Goal: Task Accomplishment & Management: Manage account settings

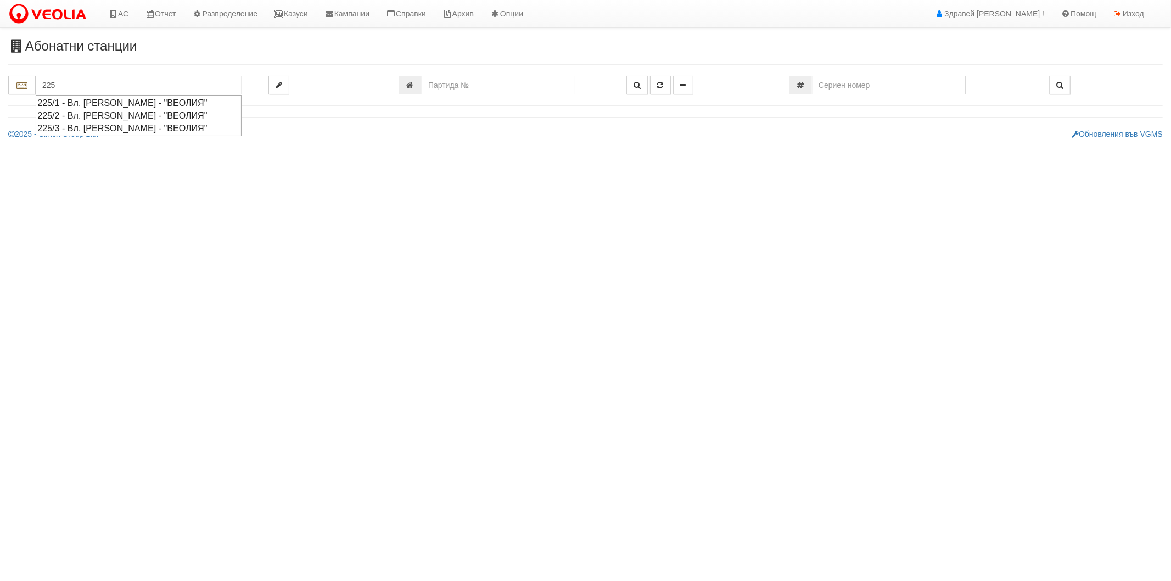
click at [113, 130] on div "225/3 - Вл. [PERSON_NAME] - "ВЕОЛИЯ"" at bounding box center [138, 128] width 203 height 13
type input "225/3 - Вл. [PERSON_NAME] - "ВЕОЛИЯ""
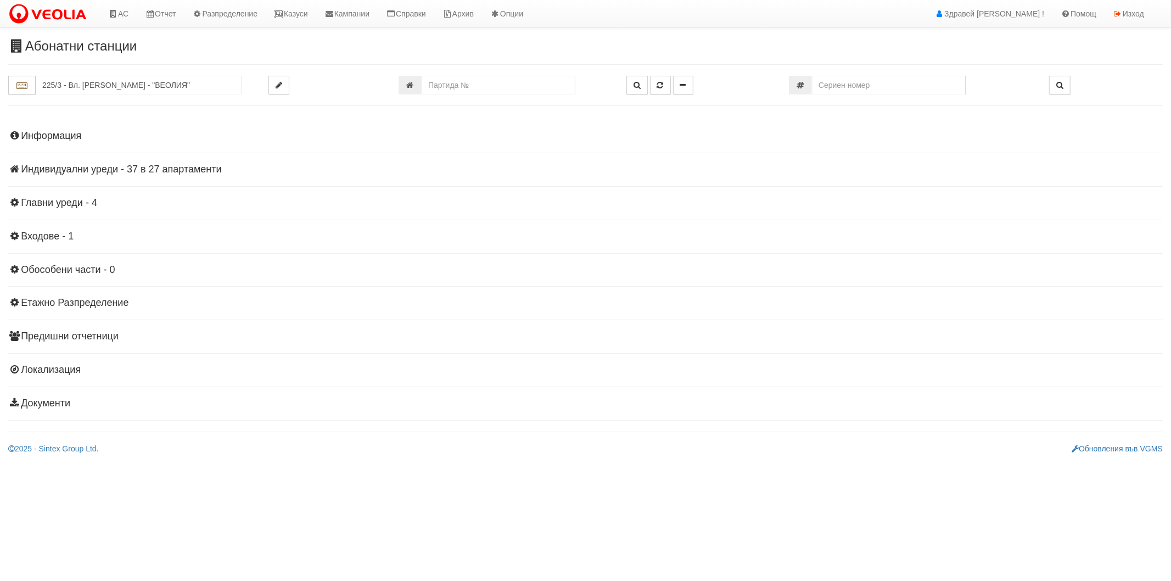
click at [71, 168] on h4 "Индивидуални уреди - 37 в 27 апартаменти" at bounding box center [585, 169] width 1154 height 11
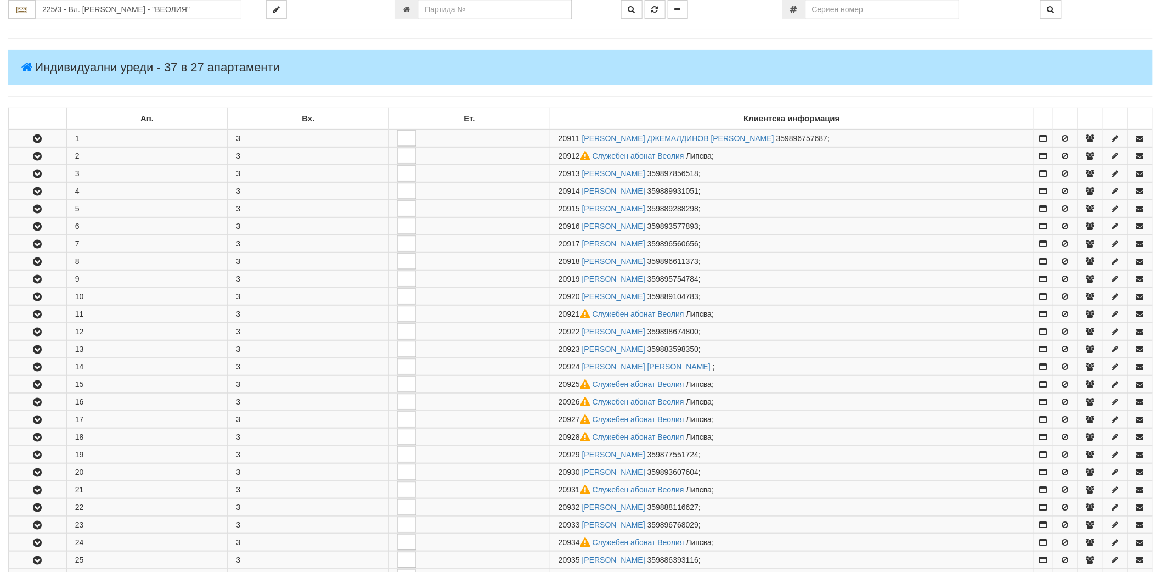
scroll to position [61, 0]
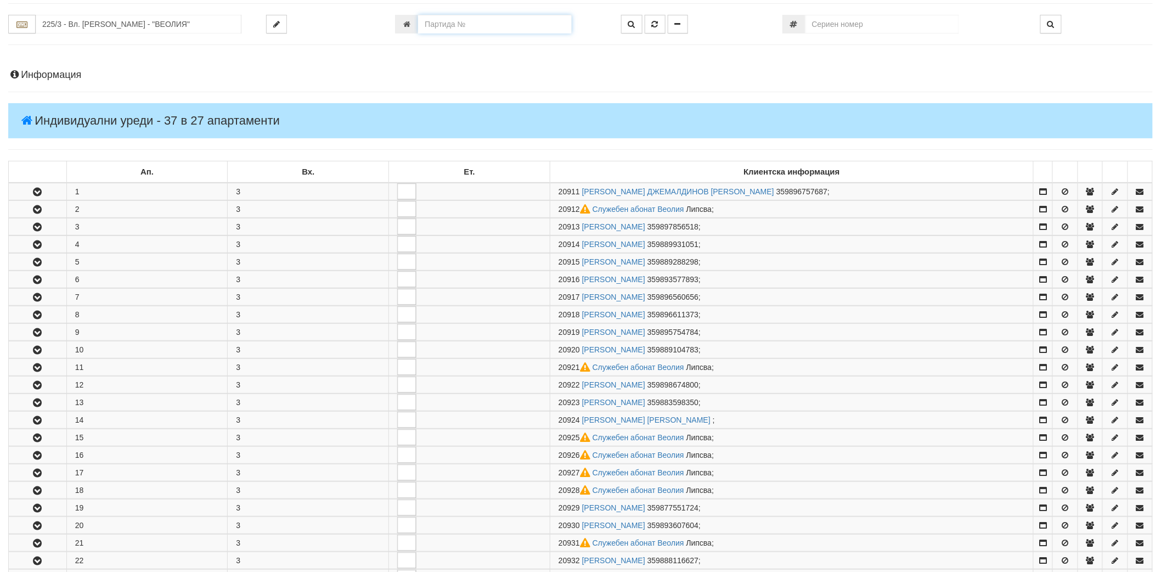
click at [528, 25] on input "number" at bounding box center [495, 24] width 154 height 19
type input "20937"
type input "225/3 - "[PERSON_NAME] [GEOGRAPHIC_DATA] " ЕАД"
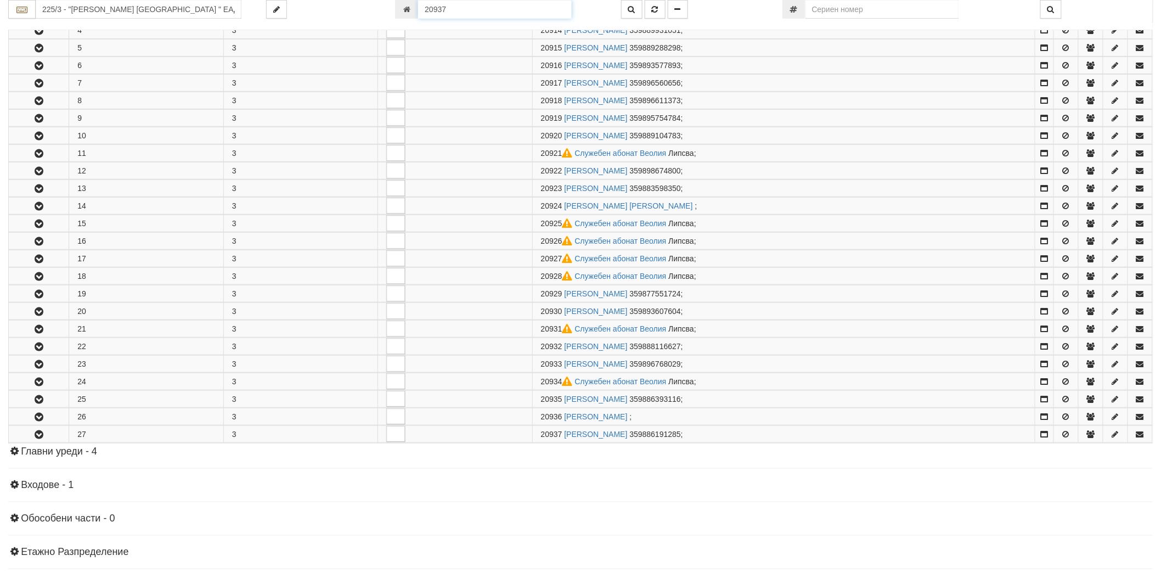
scroll to position [417, 0]
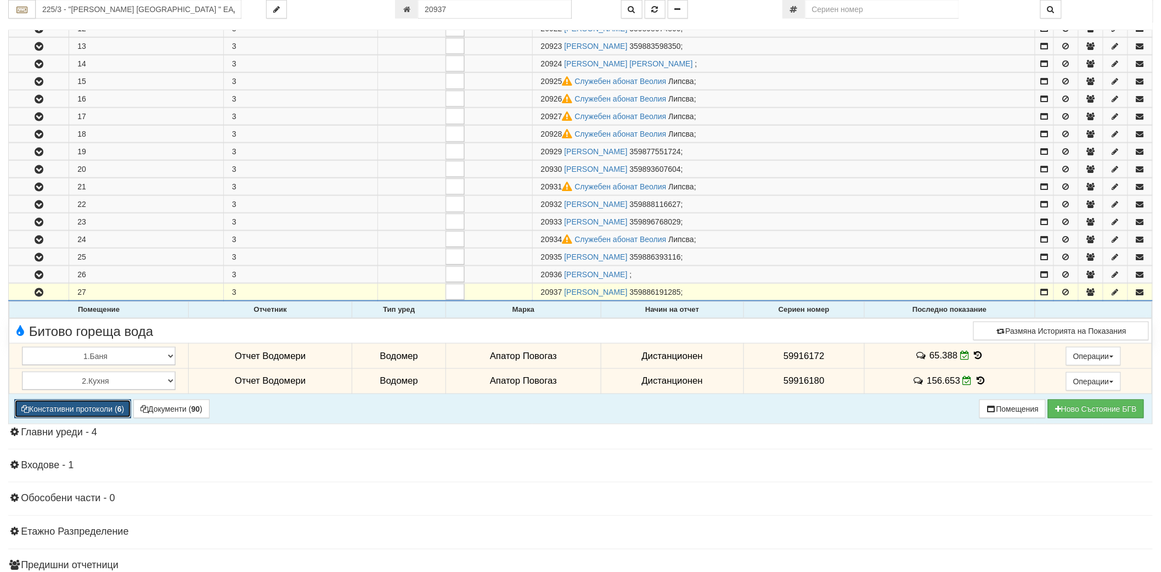
click at [121, 418] on button "Констативни протоколи ( 6 )" at bounding box center [72, 409] width 117 height 19
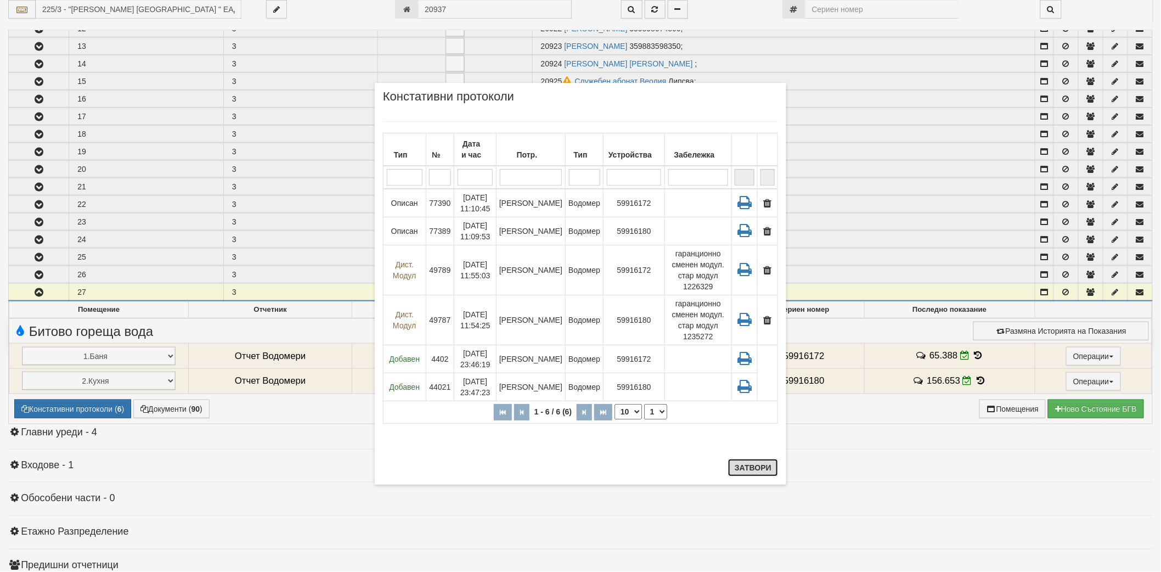
click at [748, 469] on button "Затвори" at bounding box center [753, 468] width 50 height 18
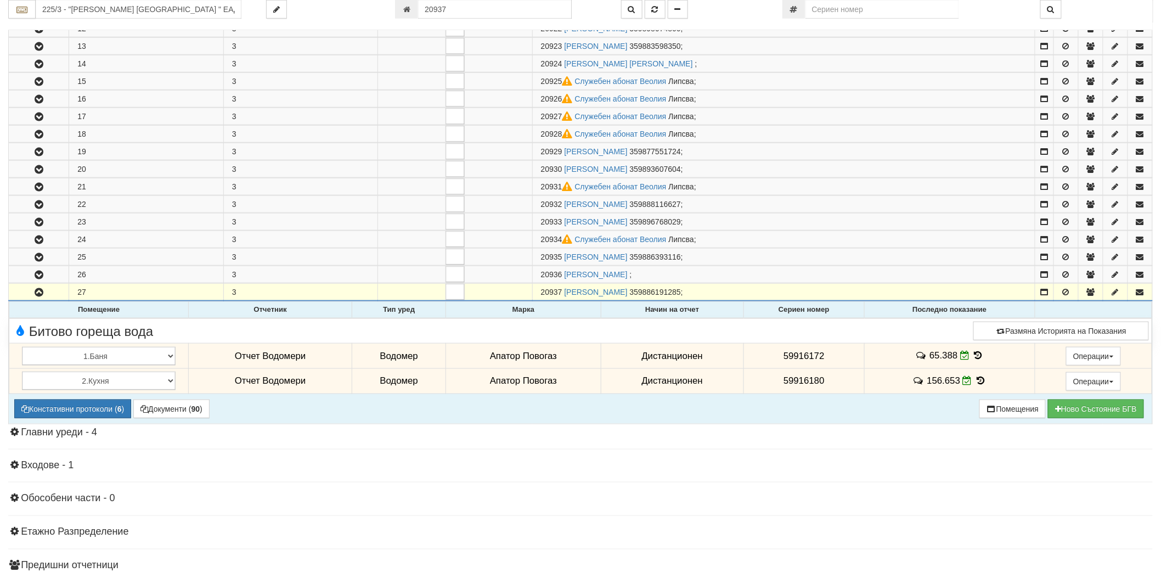
click at [976, 357] on icon at bounding box center [979, 355] width 12 height 9
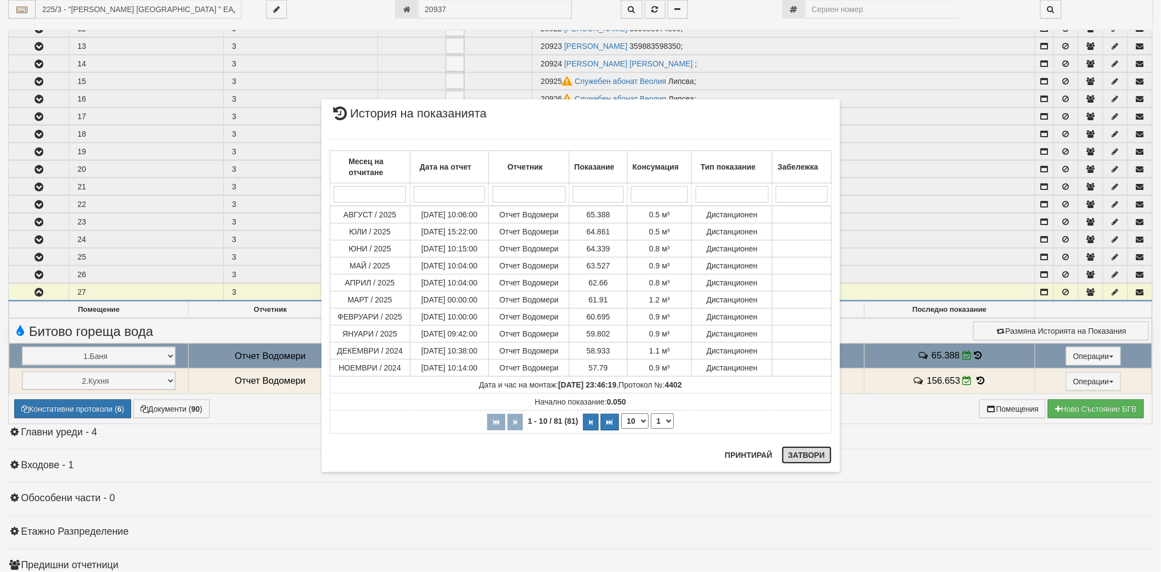
click at [802, 460] on button "Затвори" at bounding box center [807, 455] width 50 height 18
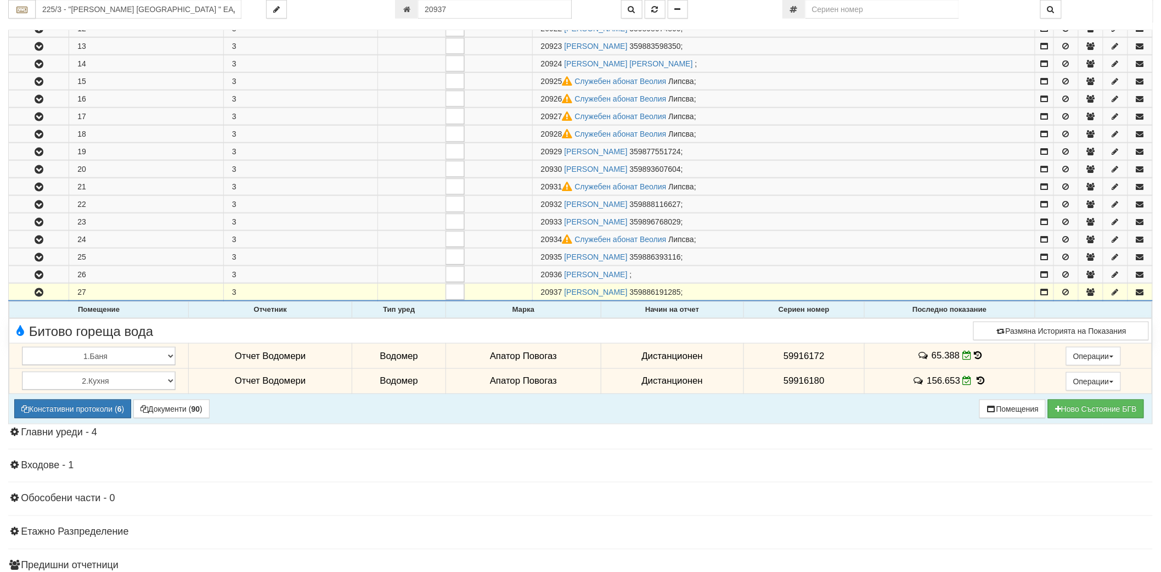
click at [977, 377] on td "156.653" at bounding box center [950, 380] width 170 height 25
click at [977, 383] on icon at bounding box center [981, 380] width 12 height 9
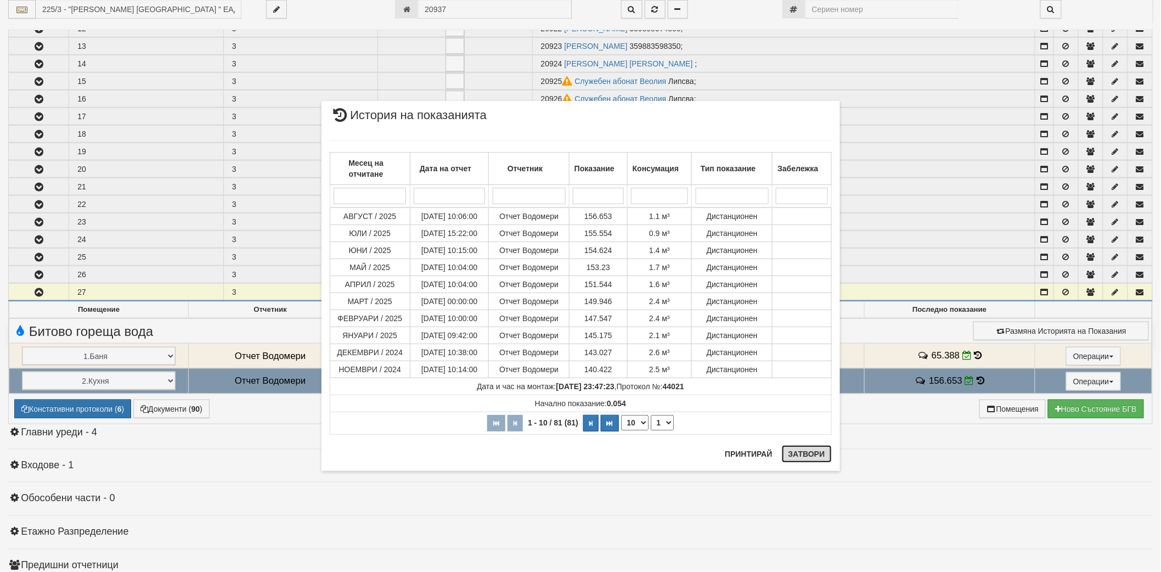
click at [808, 456] on button "Затвори" at bounding box center [807, 454] width 50 height 18
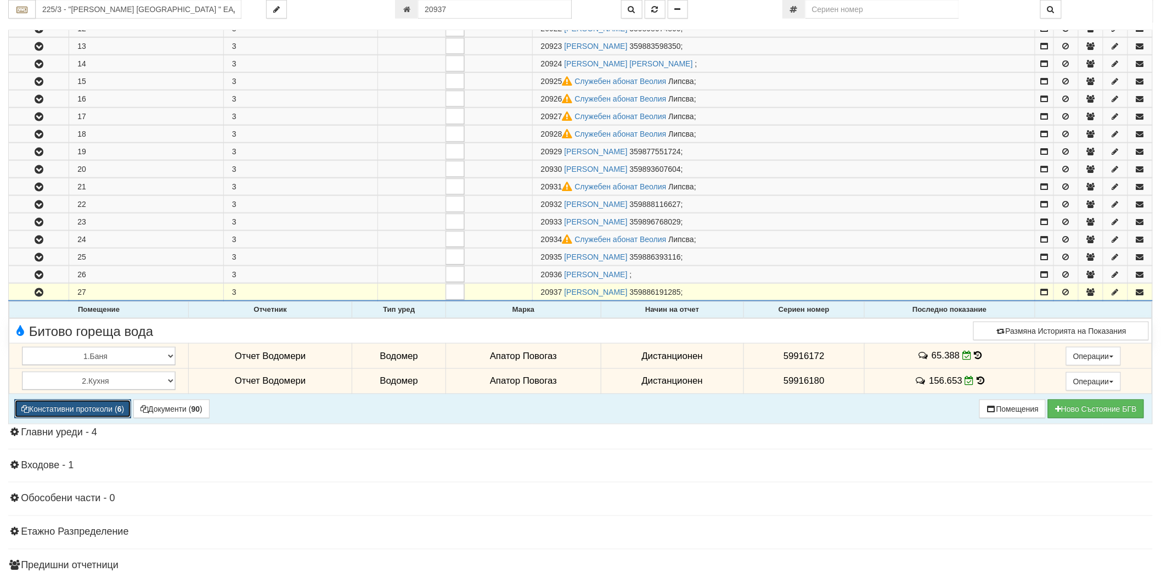
click at [103, 415] on button "Констативни протоколи ( 6 )" at bounding box center [72, 409] width 117 height 19
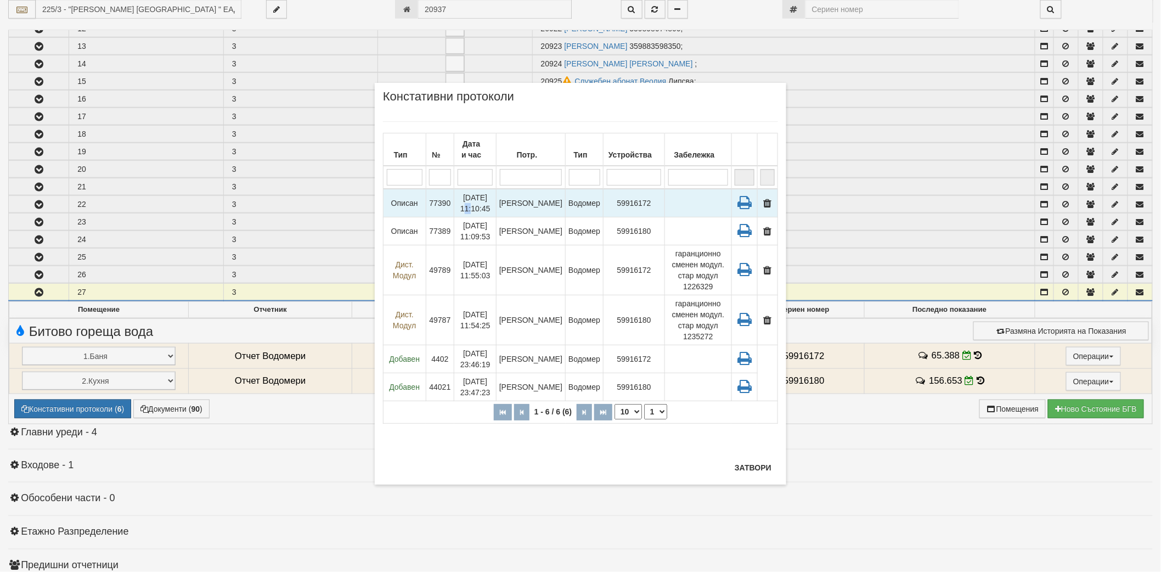
drag, startPoint x: 507, startPoint y: 194, endPoint x: 500, endPoint y: 193, distance: 7.2
click at [497, 193] on td "[DATE] 11:10:45" at bounding box center [475, 203] width 42 height 29
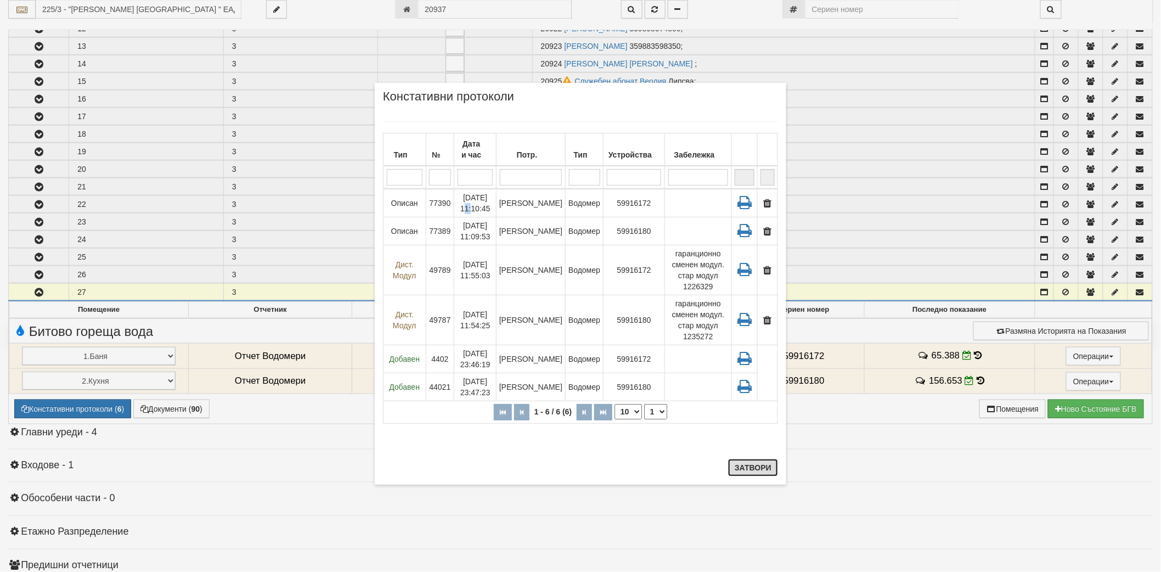
click at [762, 462] on button "Затвори" at bounding box center [753, 468] width 50 height 18
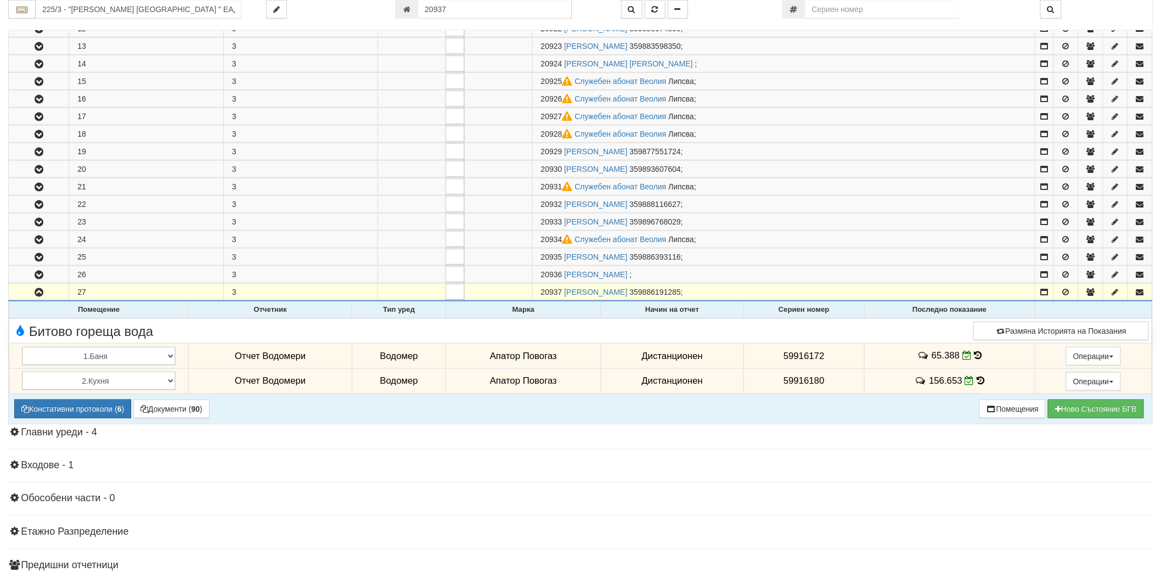
click at [975, 357] on icon at bounding box center [979, 355] width 8 height 9
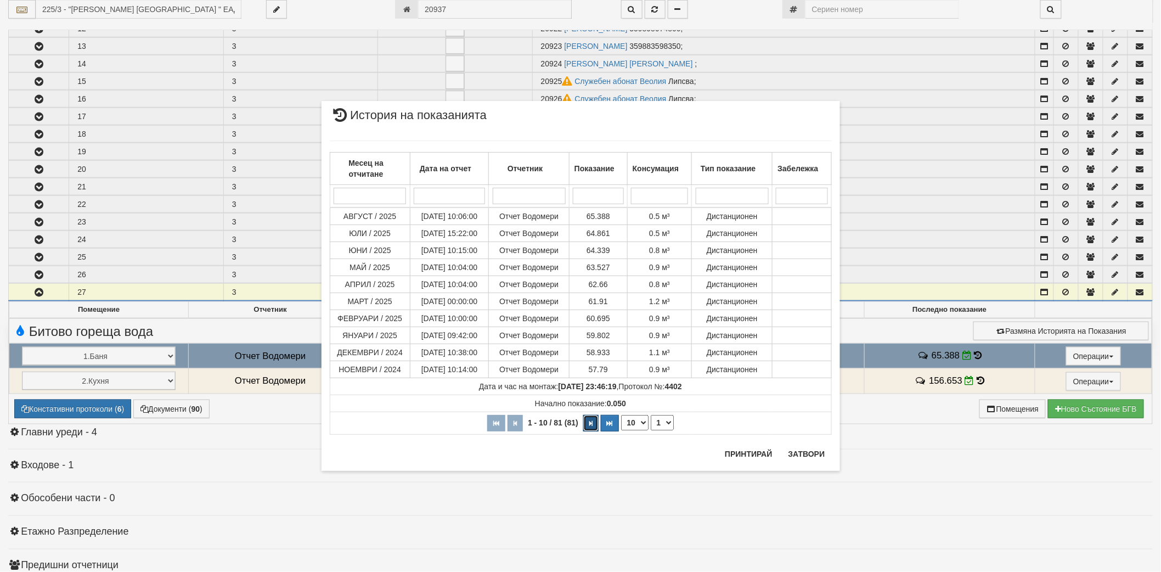
click at [593, 425] on button "button" at bounding box center [590, 423] width 15 height 16
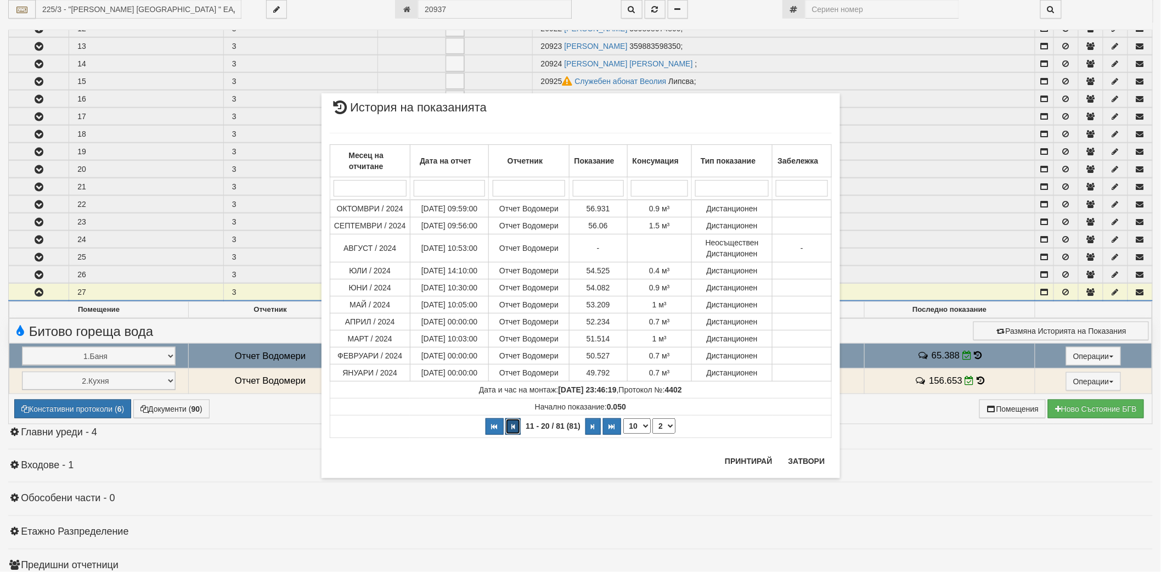
click at [516, 426] on button "button" at bounding box center [512, 426] width 15 height 16
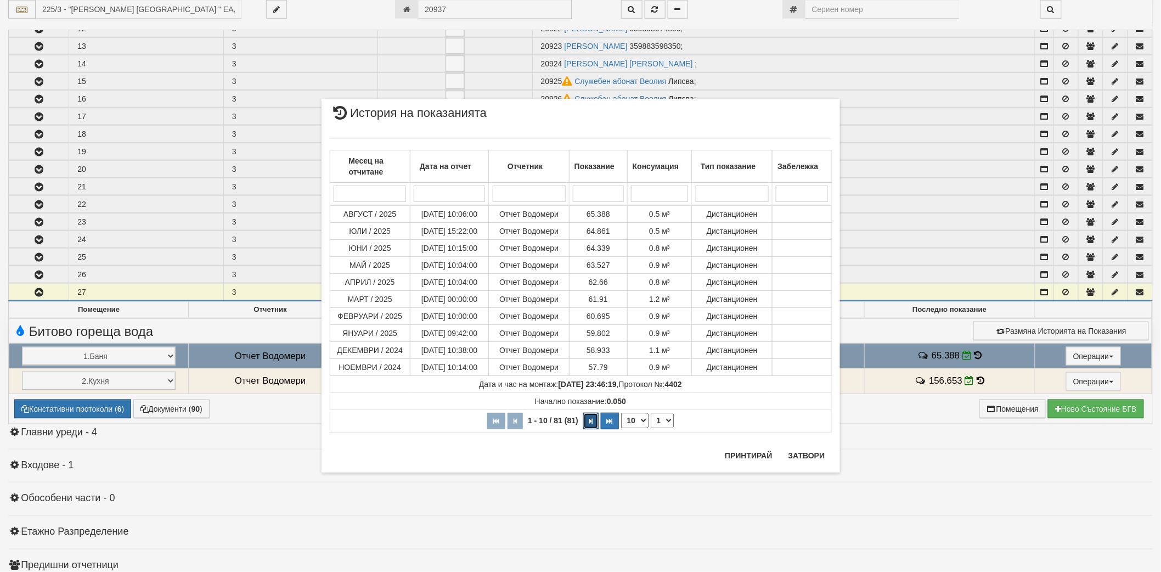
click at [597, 423] on button "button" at bounding box center [590, 421] width 15 height 16
select select "3"
drag, startPoint x: 796, startPoint y: 459, endPoint x: 877, endPoint y: 441, distance: 83.1
click at [796, 459] on button "Затвори" at bounding box center [807, 456] width 50 height 18
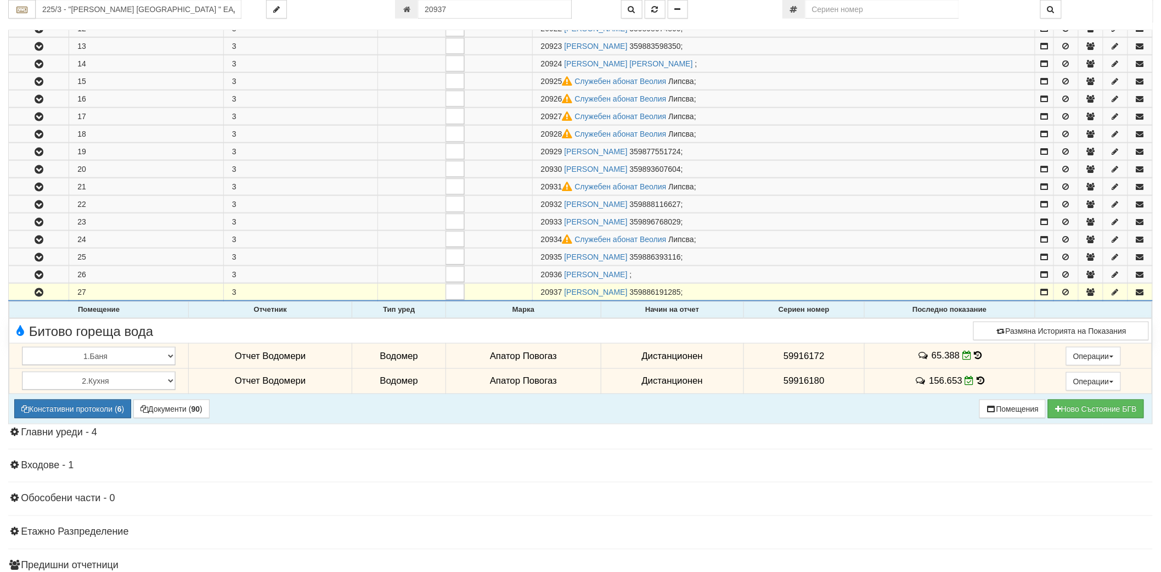
click at [977, 380] on icon at bounding box center [981, 380] width 8 height 9
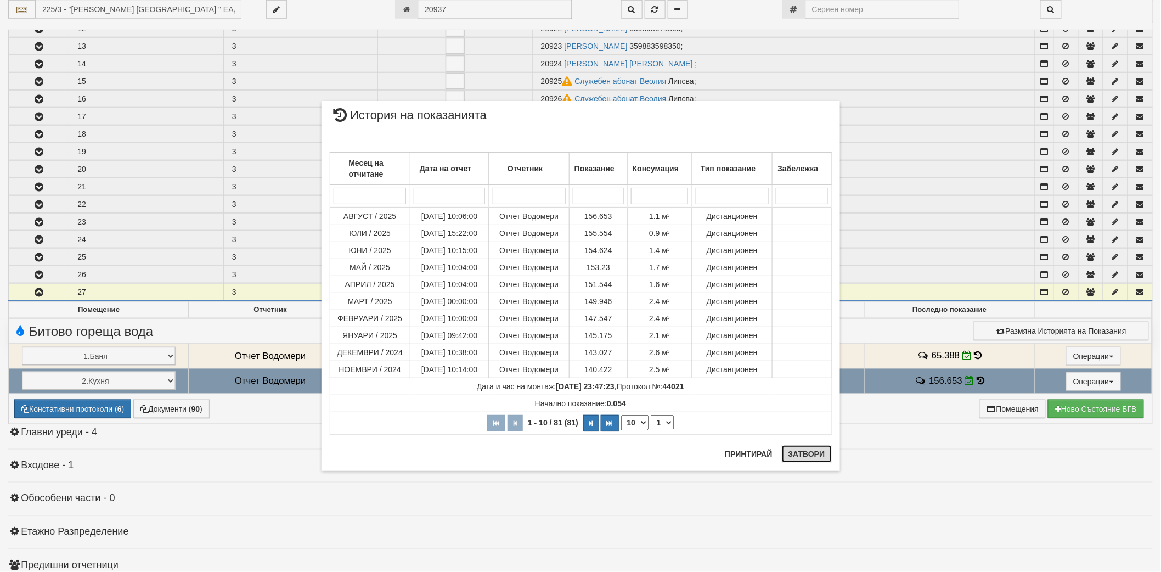
click at [805, 450] on button "Затвори" at bounding box center [807, 454] width 50 height 18
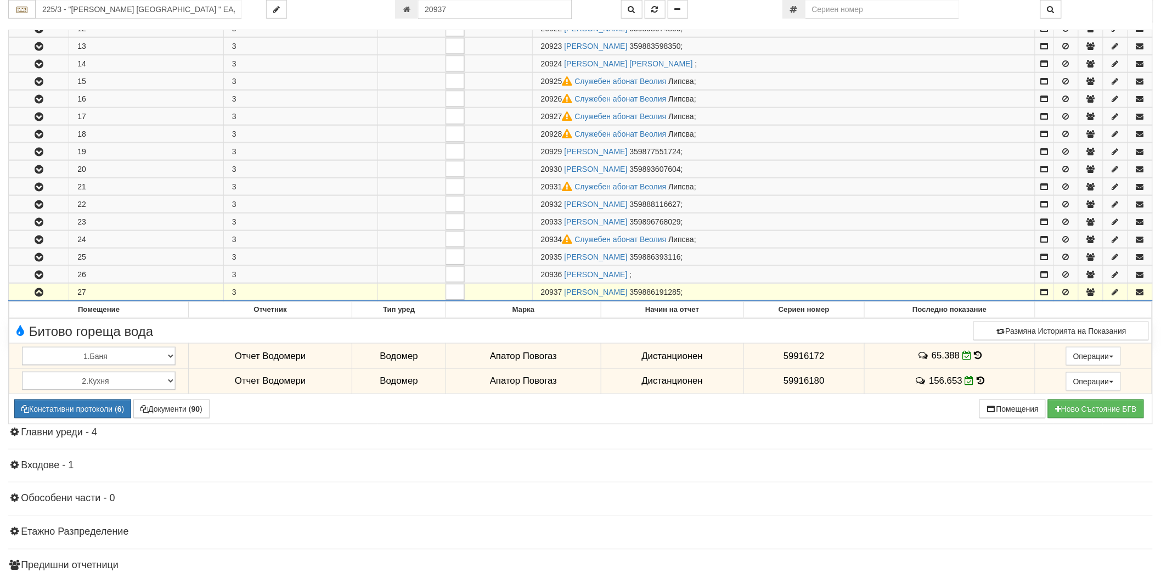
click at [185, 19] on div "225/3 - "[PERSON_NAME] [GEOGRAPHIC_DATA] " ЕАД 20937" at bounding box center [580, 15] width 1145 height 30
click at [187, 8] on input "225/3 - "[PERSON_NAME] [GEOGRAPHIC_DATA] " ЕАД" at bounding box center [139, 9] width 206 height 19
drag, startPoint x: 121, startPoint y: 509, endPoint x: 176, endPoint y: 516, distance: 55.4
click at [168, 513] on div "Информация Параметри Брой Апартаменти: 27 Ползватели 07/2025 48 % 0 % 29" at bounding box center [580, 175] width 1145 height 950
click at [130, 17] on input "225/3 - "[PERSON_NAME] [GEOGRAPHIC_DATA] " ЕАД" at bounding box center [139, 9] width 206 height 19
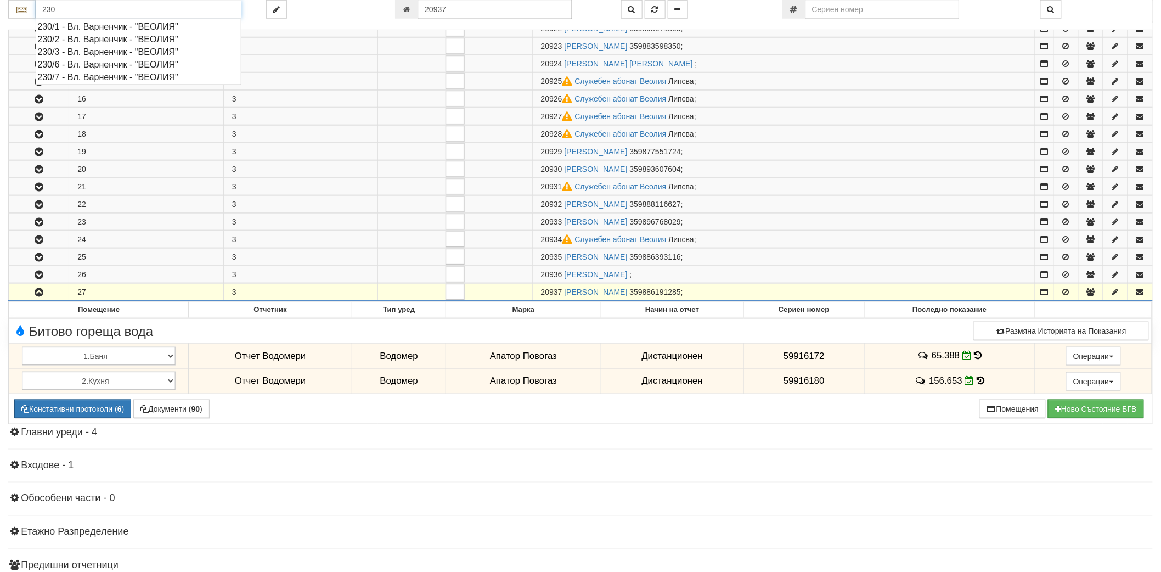
click at [125, 24] on div "230/1 - Вл. Варненчик - "ВЕОЛИЯ"" at bounding box center [138, 26] width 203 height 13
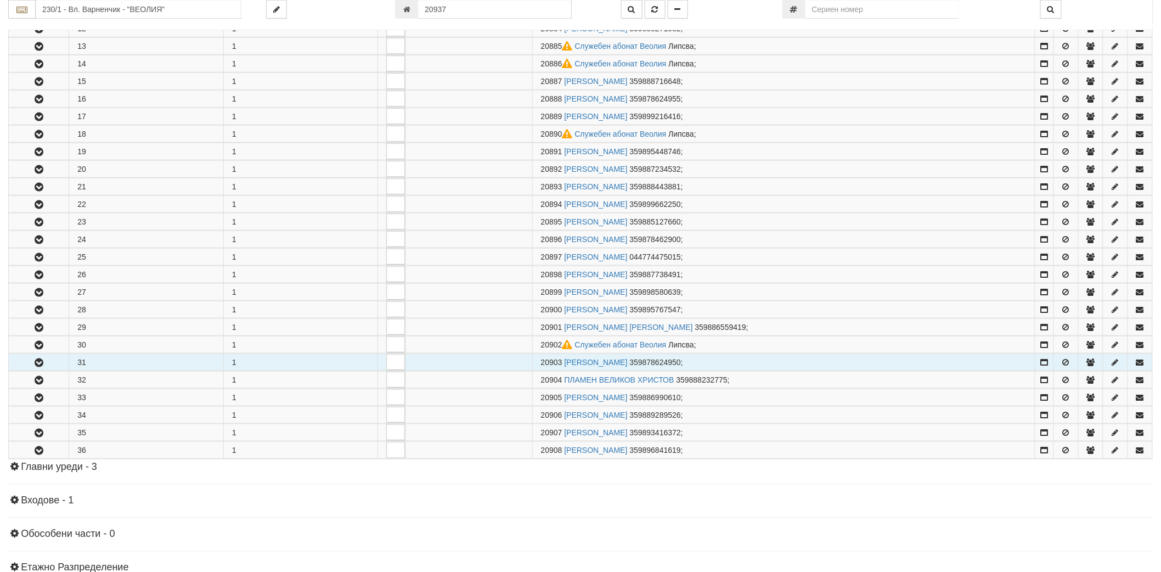
click at [41, 367] on icon "button" at bounding box center [38, 363] width 13 height 8
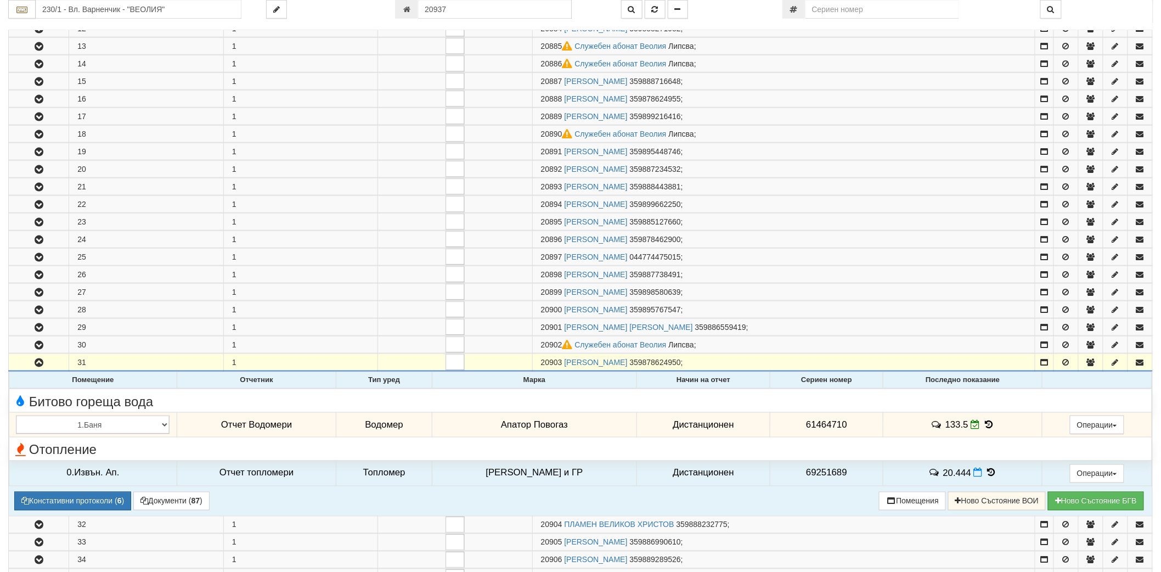
click at [984, 429] on icon at bounding box center [989, 424] width 12 height 9
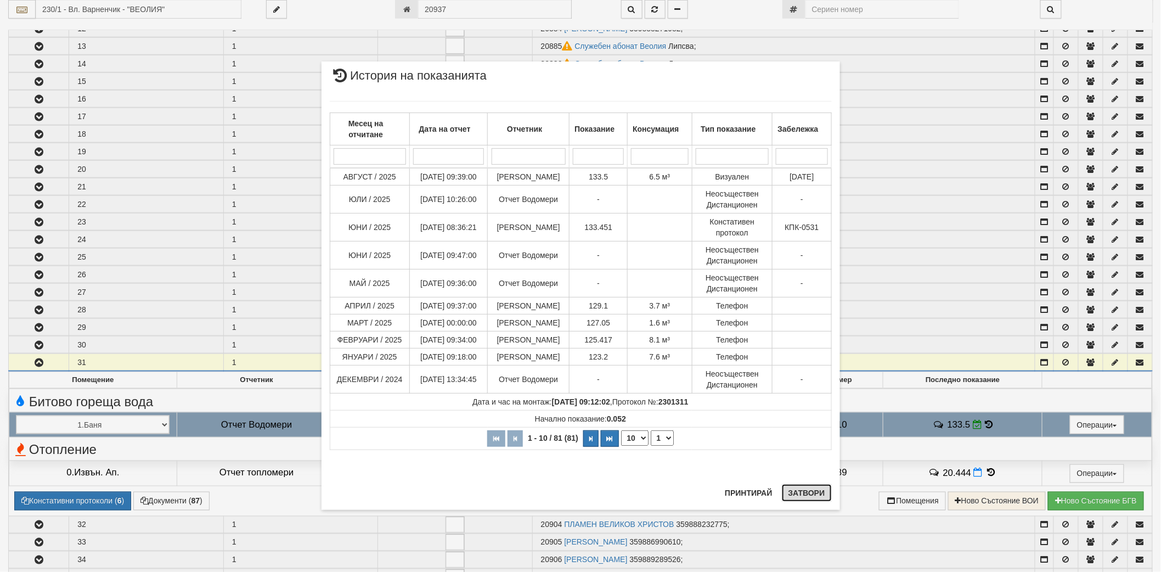
click at [826, 489] on button "Затвори" at bounding box center [807, 493] width 50 height 18
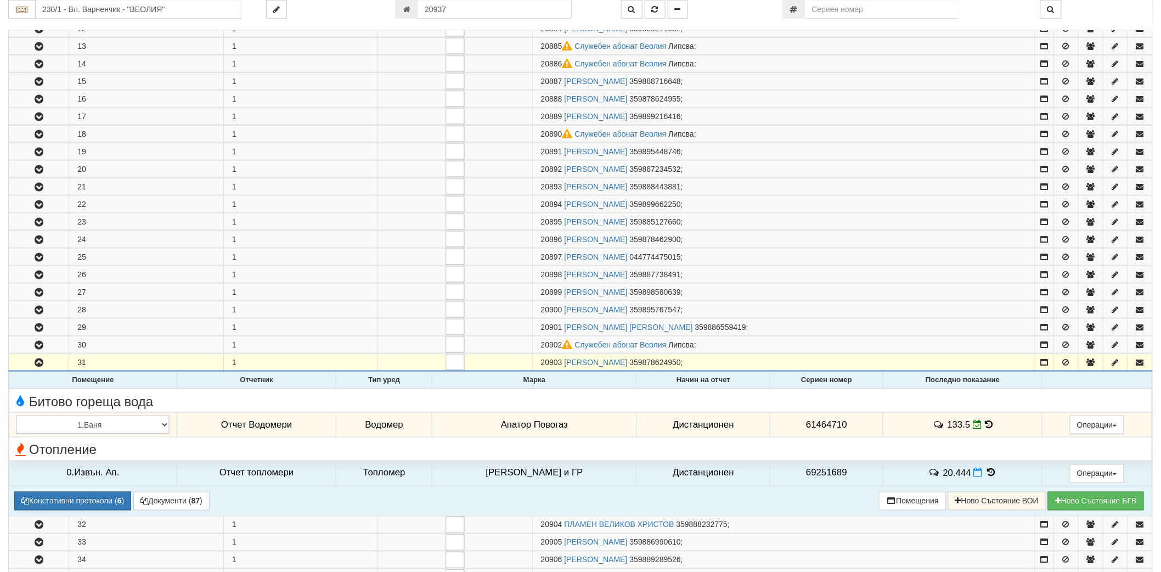
click at [985, 427] on icon at bounding box center [989, 424] width 8 height 9
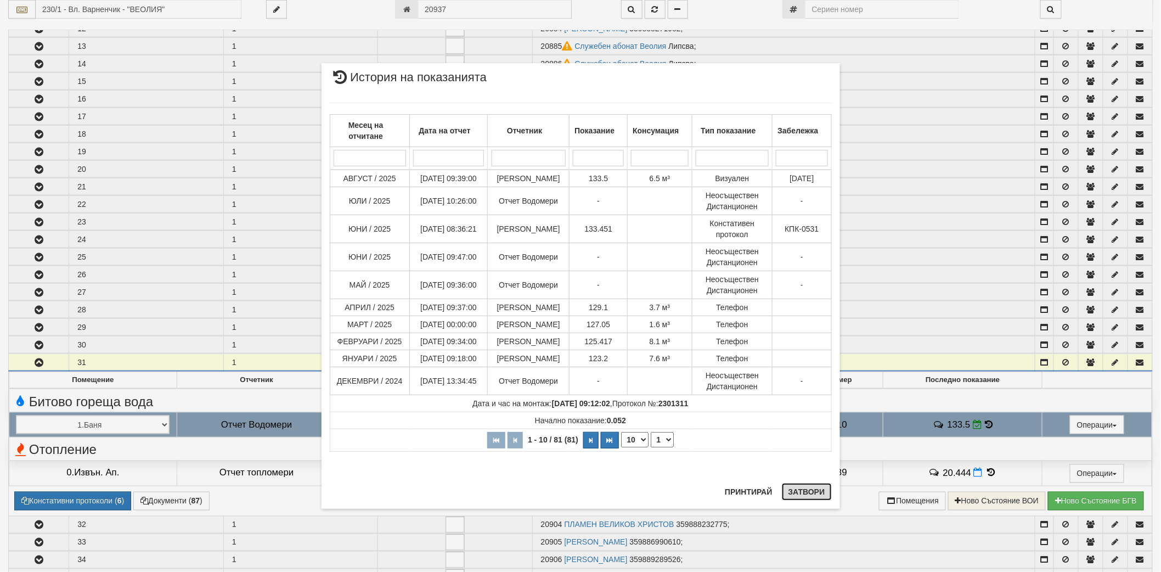
click at [801, 492] on button "Затвори" at bounding box center [807, 492] width 50 height 18
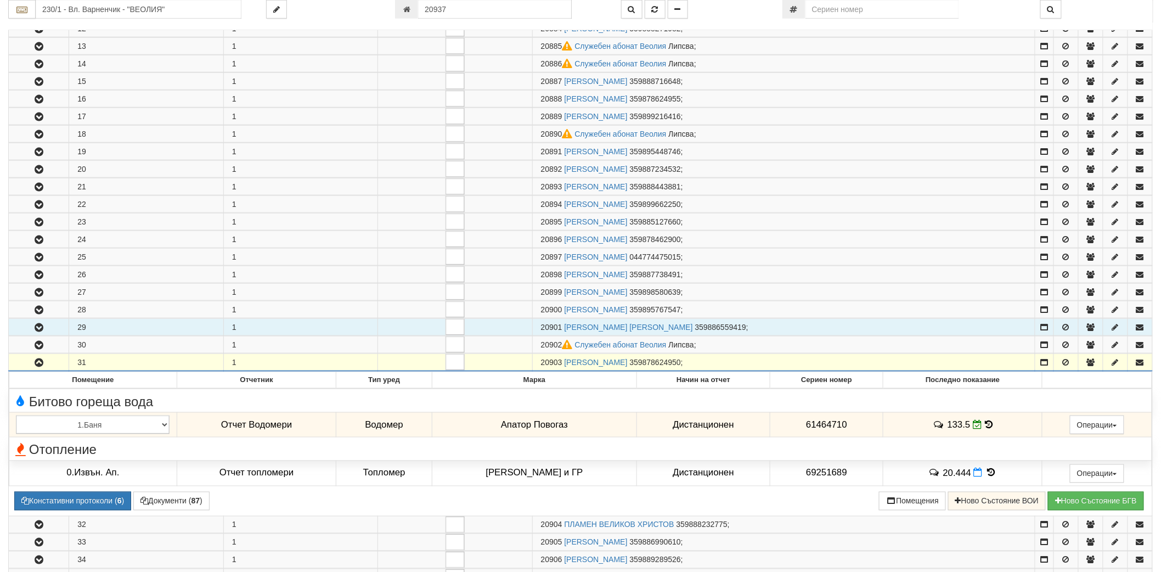
click at [45, 332] on icon "button" at bounding box center [38, 328] width 13 height 8
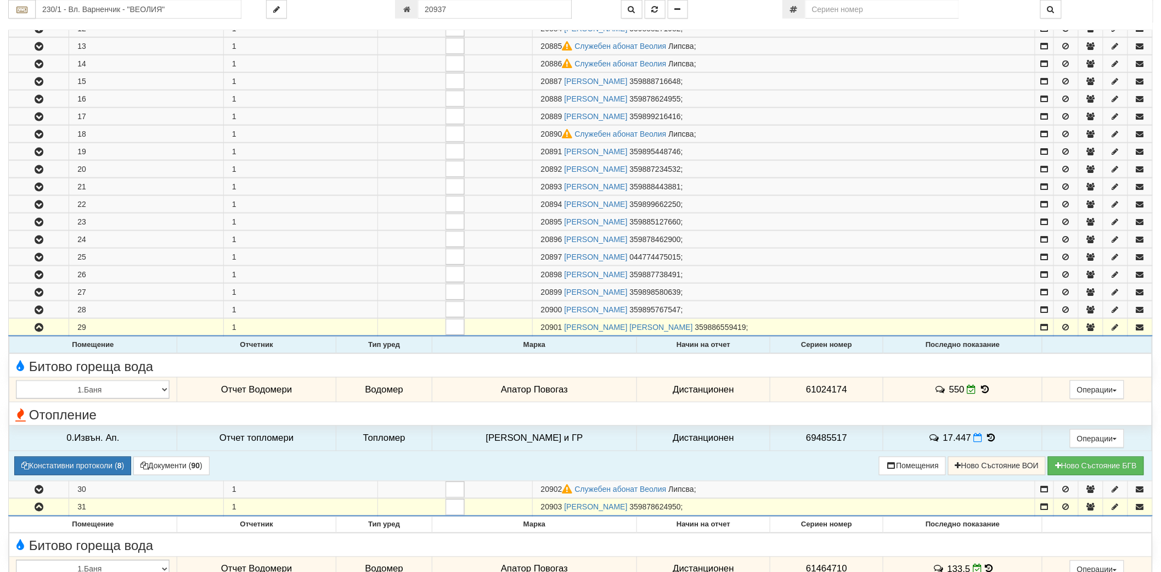
click at [980, 390] on icon at bounding box center [985, 389] width 12 height 9
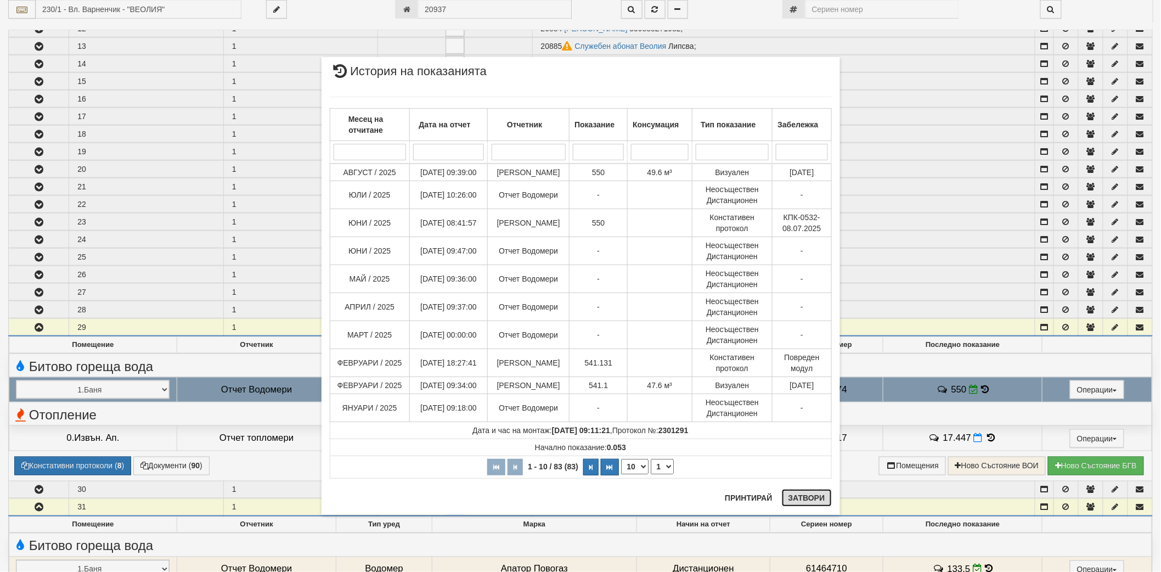
click at [809, 501] on button "Затвори" at bounding box center [807, 498] width 50 height 18
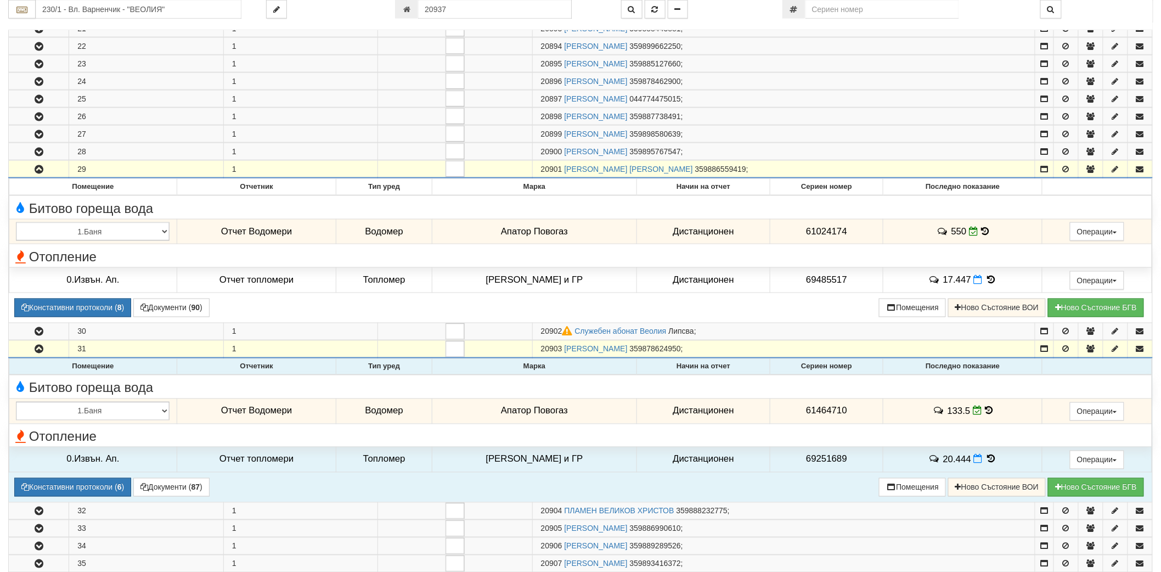
scroll to position [661, 0]
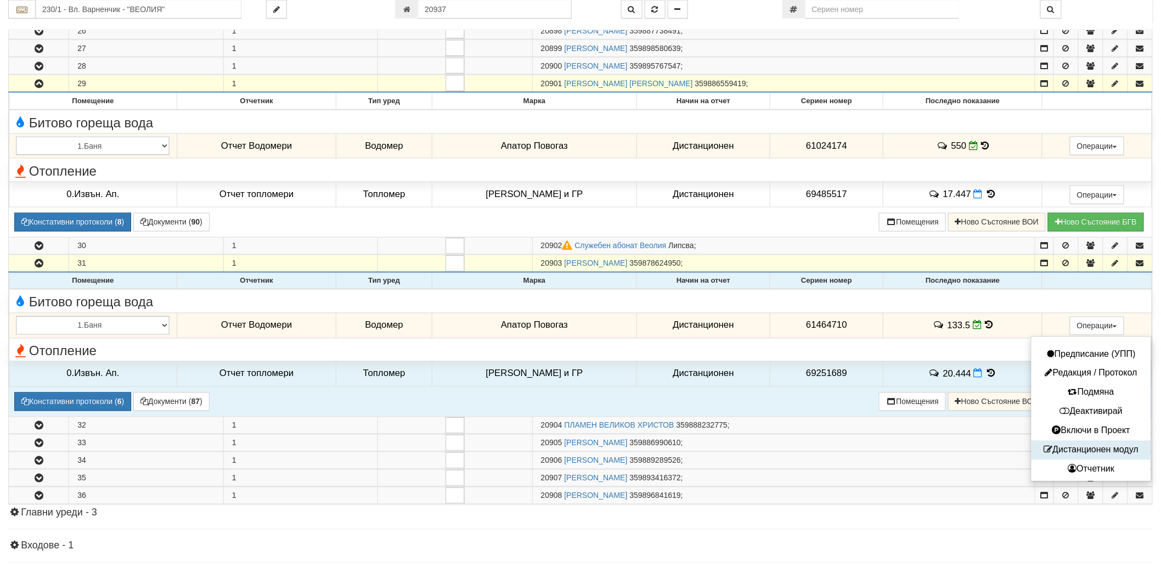
click at [1079, 453] on button "Дистанционен модул" at bounding box center [1092, 450] width 114 height 14
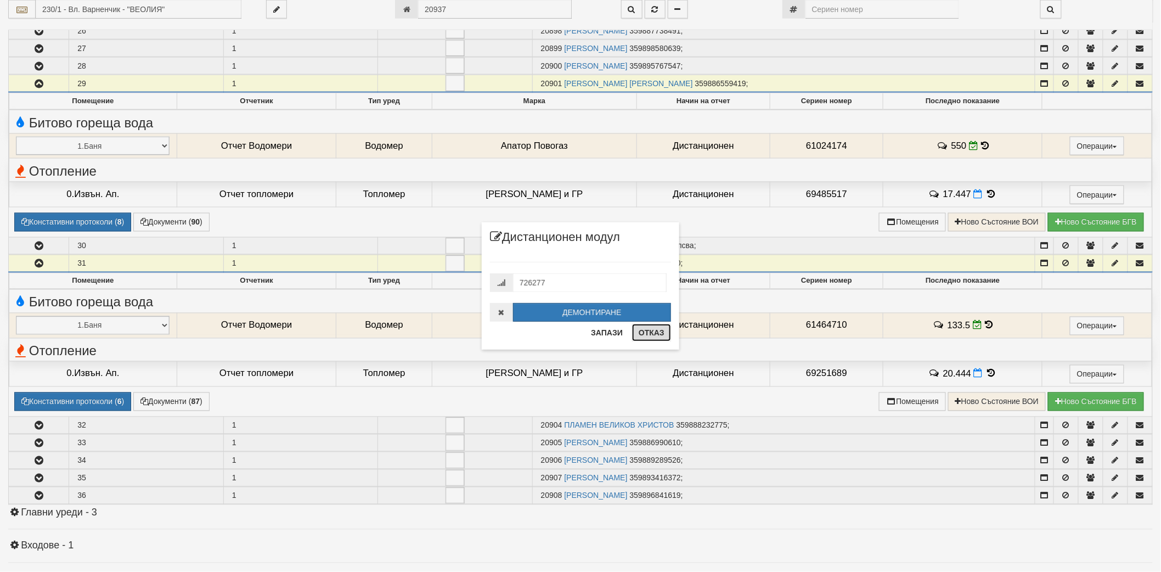
click at [661, 332] on button "Отказ" at bounding box center [651, 333] width 39 height 18
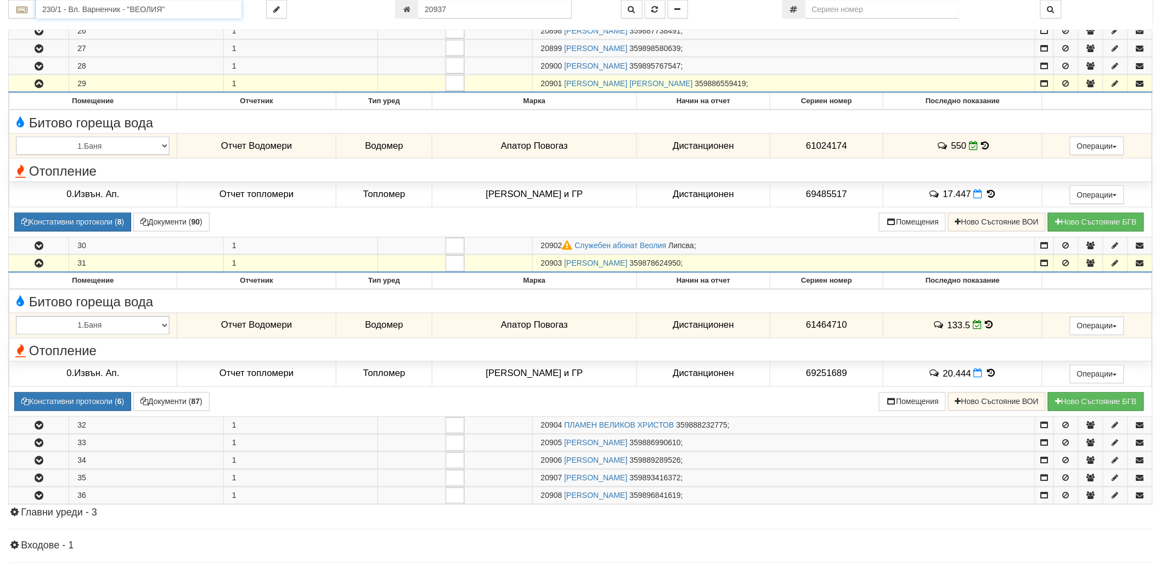
click at [194, 13] on input "230/1 - Вл. Варненчик - "ВЕОЛИЯ"" at bounding box center [139, 9] width 206 height 19
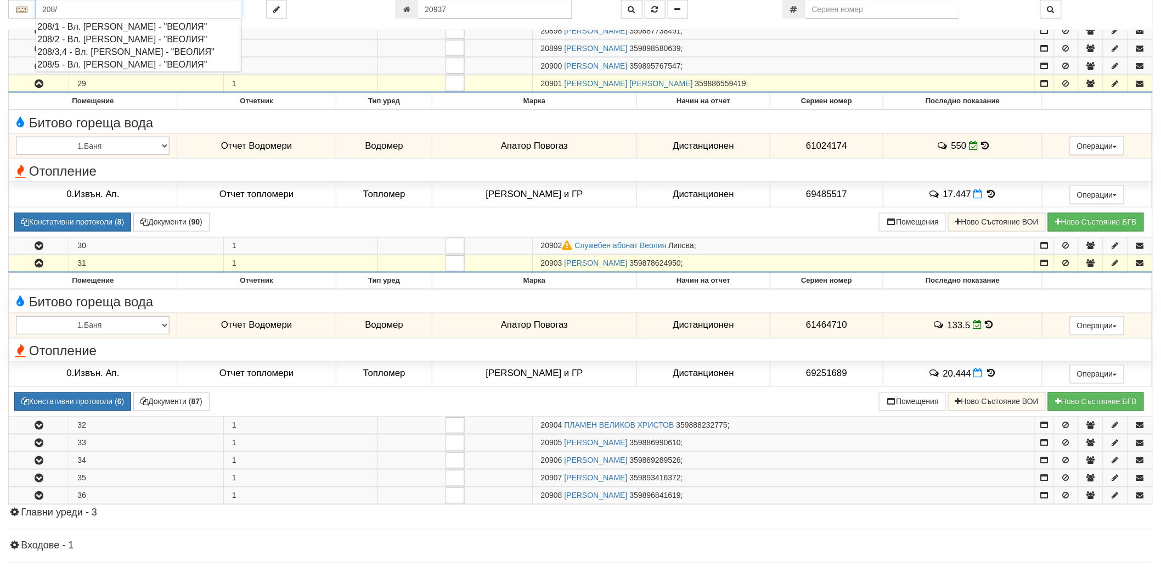
click at [145, 35] on div "208/2 - Вл. [PERSON_NAME] - "ВЕОЛИЯ"" at bounding box center [138, 39] width 203 height 13
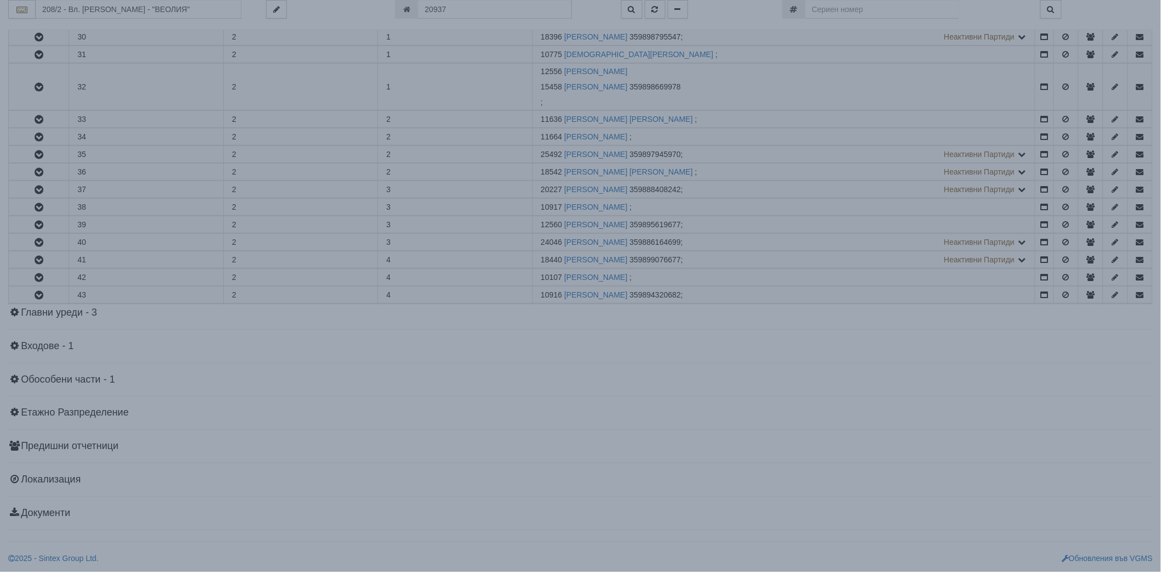
scroll to position [0, 0]
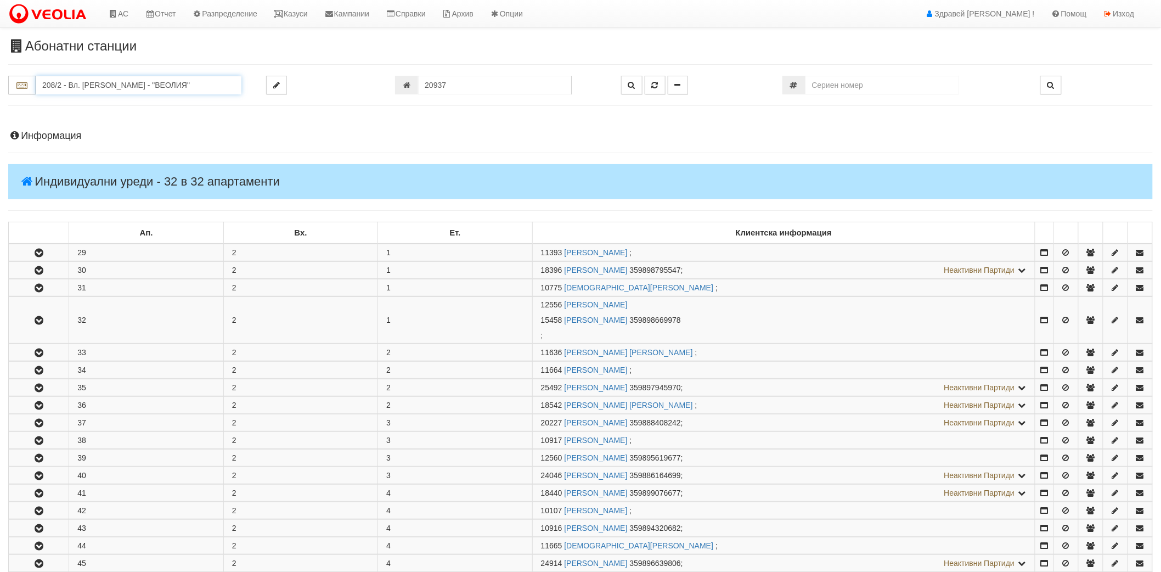
click at [113, 89] on input "208/2 - Вл. [PERSON_NAME] - "ВЕОЛИЯ"" at bounding box center [139, 85] width 206 height 19
click at [97, 128] on div "208/3,4 - Вл. [PERSON_NAME] - "ВЕОЛИЯ"" at bounding box center [138, 128] width 203 height 13
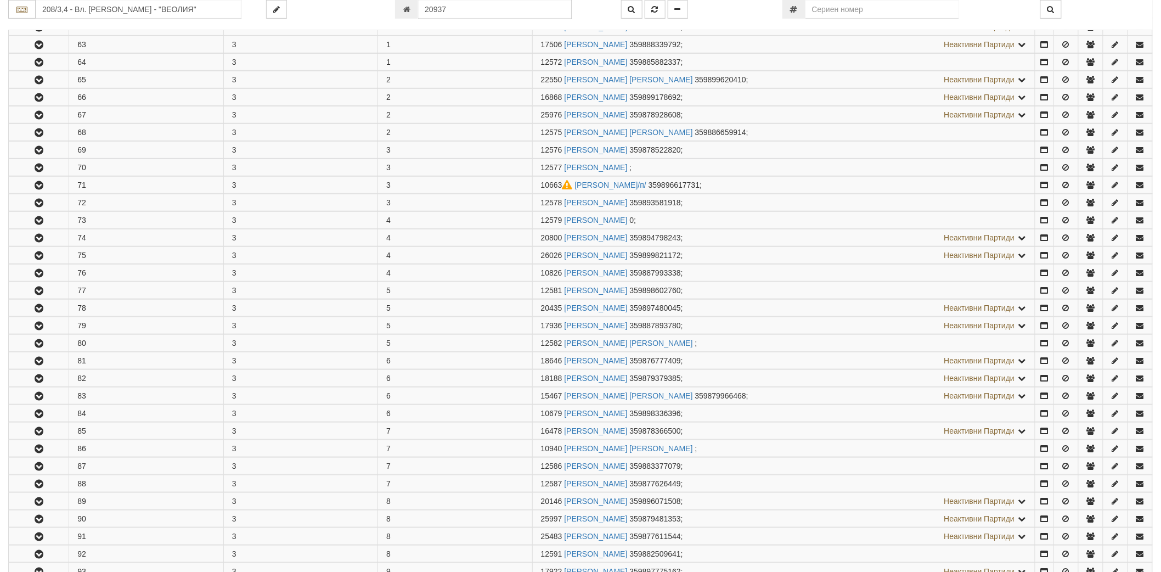
scroll to position [244, 0]
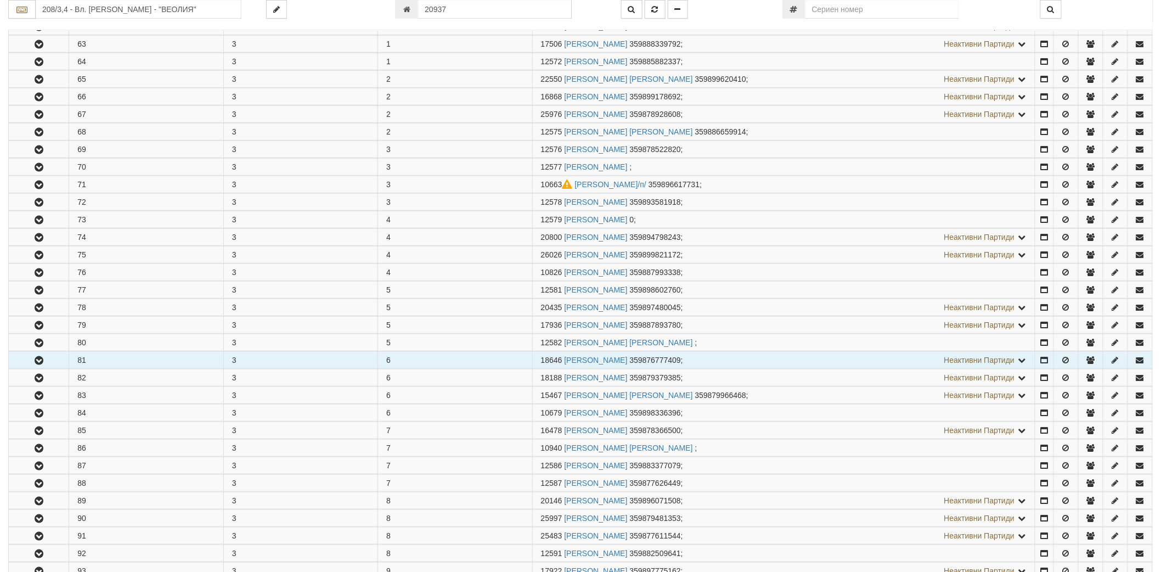
click at [37, 361] on icon "button" at bounding box center [38, 361] width 13 height 8
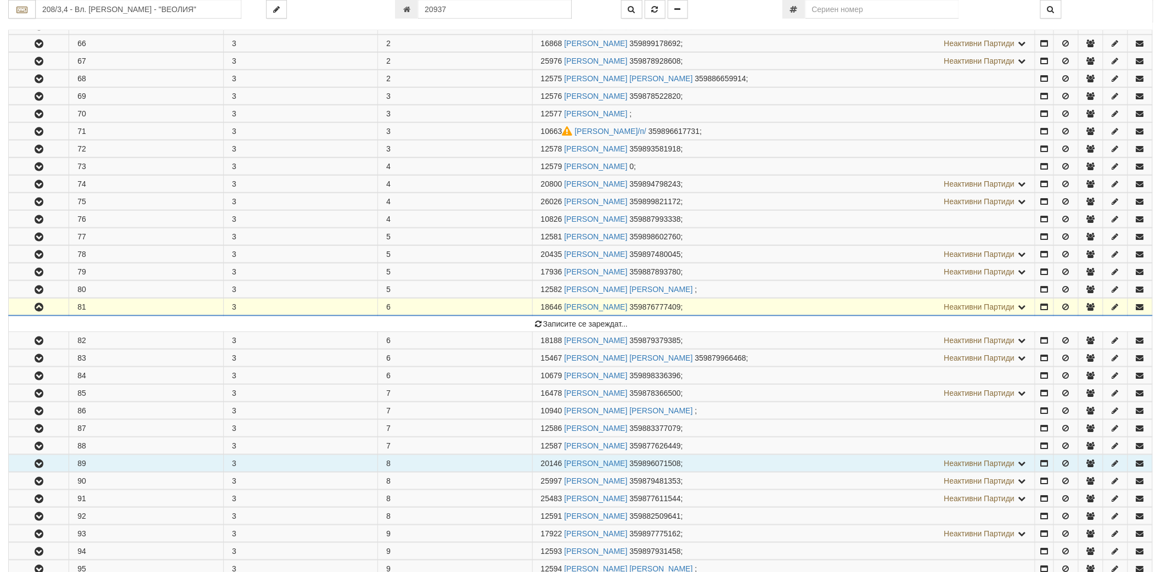
scroll to position [366, 0]
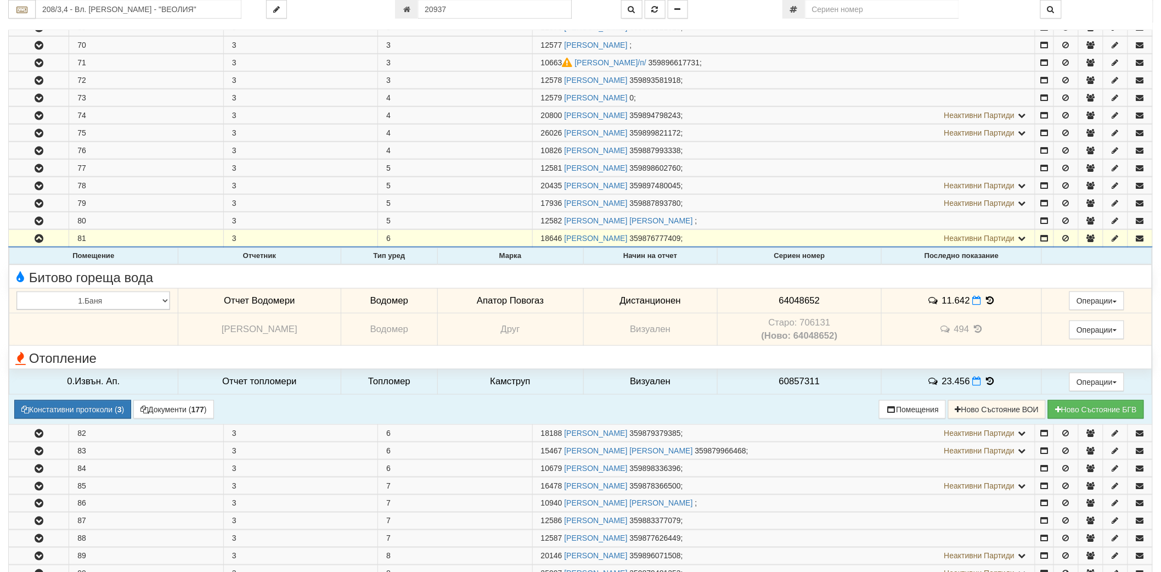
click at [988, 302] on icon at bounding box center [990, 300] width 12 height 9
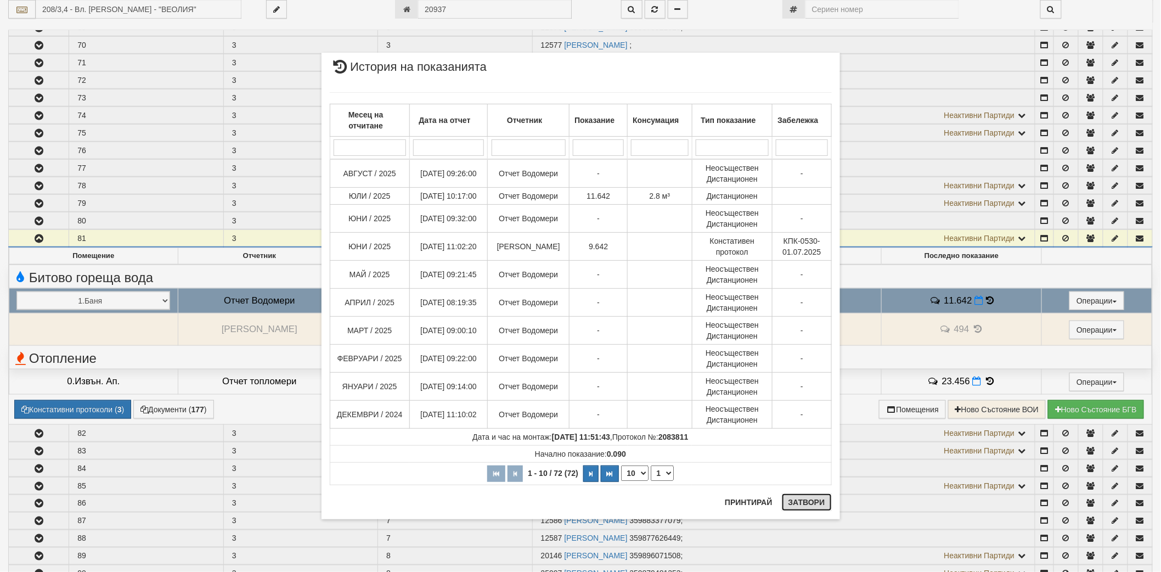
click at [813, 500] on button "Затвори" at bounding box center [807, 502] width 50 height 18
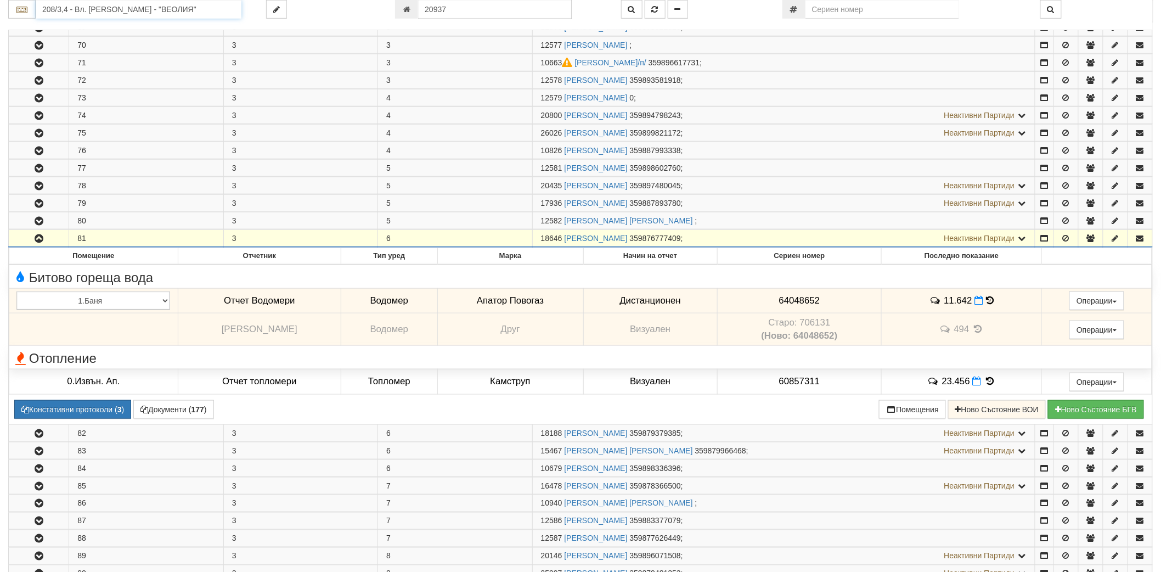
click at [137, 14] on input "208/3,4 - Вл. [PERSON_NAME] - "ВЕОЛИЯ"" at bounding box center [139, 9] width 206 height 19
click at [133, 23] on div "207/1 - Вл. [PERSON_NAME] - "ВЕОЛИЯ"" at bounding box center [138, 27] width 203 height 13
type input "207/1 - Вл. [PERSON_NAME] - "ВЕОЛИЯ""
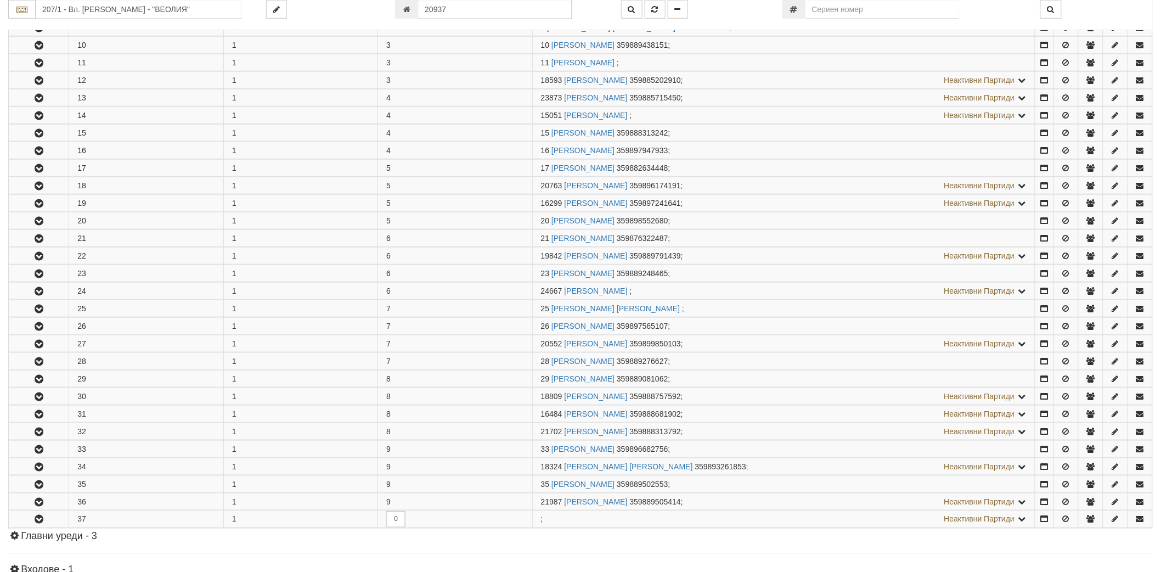
scroll to position [0, 0]
